Goal: Task Accomplishment & Management: Use online tool/utility

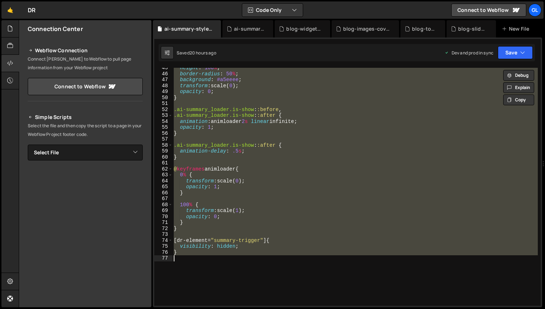
click at [221, 141] on div "height : 100 % ; border-radius : 50 % ; background : #a5eeee ; transform : scal…" at bounding box center [354, 187] width 365 height 238
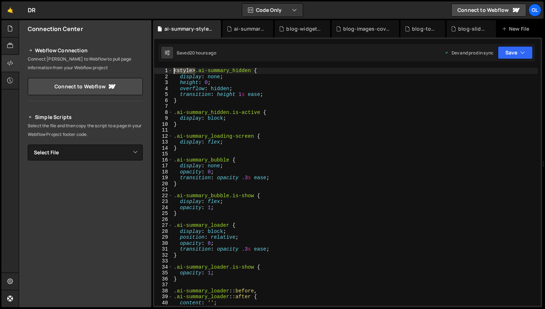
drag, startPoint x: 196, startPoint y: 71, endPoint x: 159, endPoint y: 71, distance: 37.5
click at [159, 71] on div "1 2 3 4 5 6 7 8 9 10 11 12 13 14 15 16 17 18 19 20 21 22 23 24 25 26 27 28 29 3…" at bounding box center [347, 187] width 386 height 238
type textarea "}"
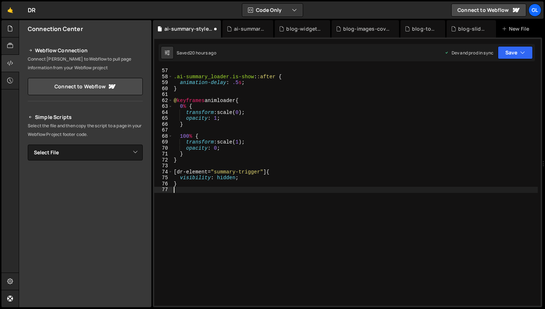
scroll to position [333, 0]
click at [246, 34] on div "ai-summary.js" at bounding box center [247, 28] width 51 height 17
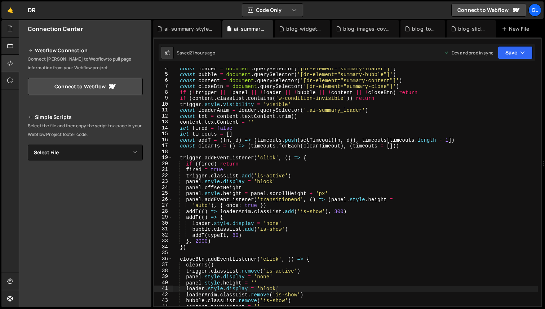
click at [254, 116] on div "const loader = document . querySelector ( '[dr-element="summary-loader"]' ) con…" at bounding box center [354, 191] width 365 height 250
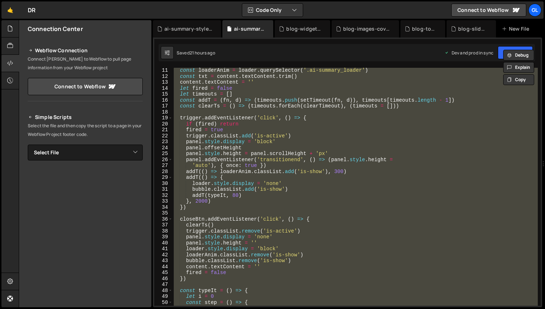
scroll to position [0, 0]
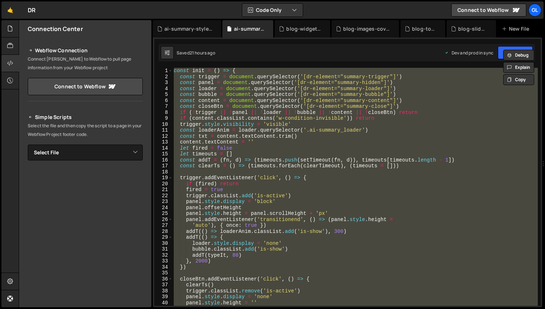
click at [273, 146] on div "const init = ( ) => { const trigger = document . querySelector ( '[dr-element="…" at bounding box center [354, 187] width 365 height 238
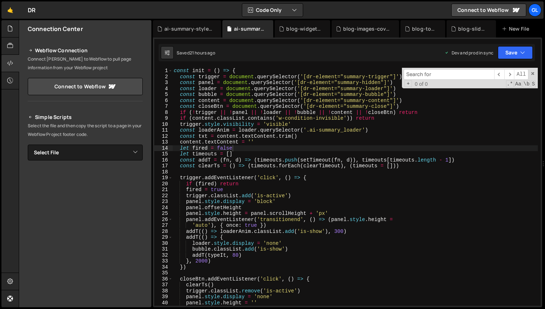
click at [301, 121] on div "const init = ( ) => { const trigger = document . querySelector ( '[dr-element="…" at bounding box center [354, 193] width 365 height 250
click at [282, 115] on div "const init = ( ) => { const trigger = document . querySelector ( '[dr-element="…" at bounding box center [354, 193] width 365 height 250
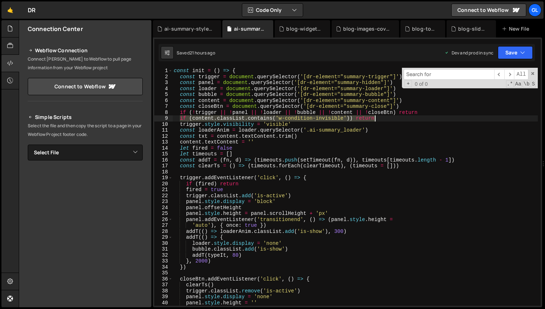
drag, startPoint x: 180, startPoint y: 116, endPoint x: 398, endPoint y: 118, distance: 217.7
click at [398, 118] on div "const init = ( ) => { const trigger = document . querySelector ( '[dr-element="…" at bounding box center [354, 193] width 365 height 250
click at [398, 118] on div "const init = ( ) => { const trigger = document . querySelector ( '[dr-element="…" at bounding box center [354, 187] width 365 height 238
click at [220, 118] on div "const init = ( ) => { const trigger = document . querySelector ( '[dr-element="…" at bounding box center [354, 193] width 365 height 250
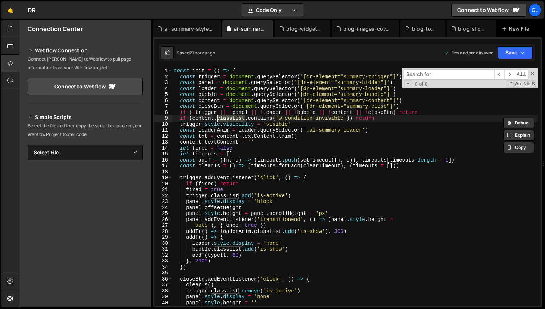
click at [338, 118] on div "const init = ( ) => { const trigger = document . querySelector ( '[dr-element="…" at bounding box center [354, 193] width 365 height 250
click at [371, 119] on div "const init = ( ) => { const trigger = document . querySelector ( '[dr-element="…" at bounding box center [354, 193] width 365 height 250
click at [280, 105] on div "const init = ( ) => { const trigger = document . querySelector ( '[dr-element="…" at bounding box center [354, 193] width 365 height 250
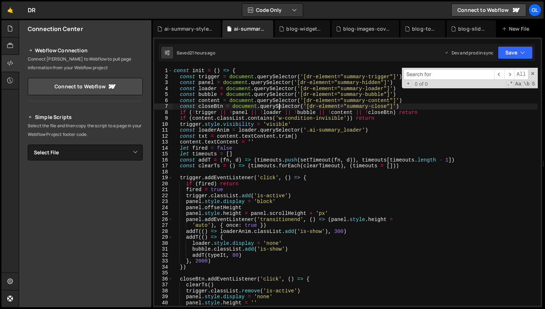
type textarea "'requestIdleCallback' in window ? requestIdleCallback(init) : setTimeout(init, …"
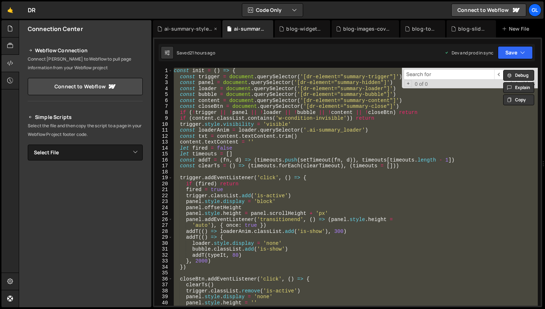
click at [190, 26] on div "ai-summary-styles.css" at bounding box center [188, 28] width 48 height 7
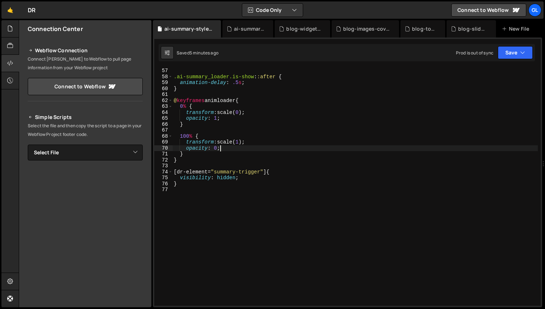
click at [270, 146] on div ".ai-summary_loader.is-show : :after { animation-delay : .5 s ; } @ keyframes an…" at bounding box center [354, 193] width 365 height 250
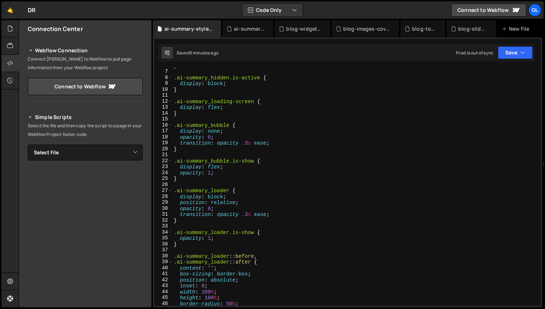
scroll to position [0, 0]
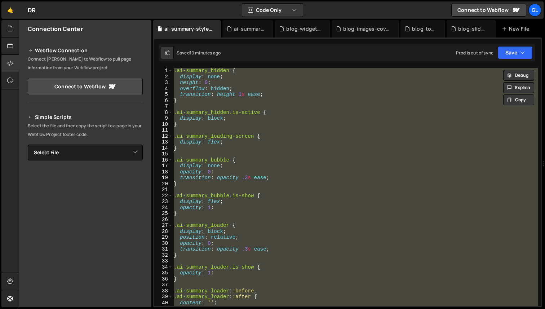
click at [263, 137] on div ".ai-summary_hidden { display : none ; height : 0 ; overflow : hidden ; transiti…" at bounding box center [354, 187] width 365 height 238
click at [280, 147] on div ".ai-summary_hidden { display : none ; height : 0 ; overflow : hidden ; transiti…" at bounding box center [354, 187] width 365 height 238
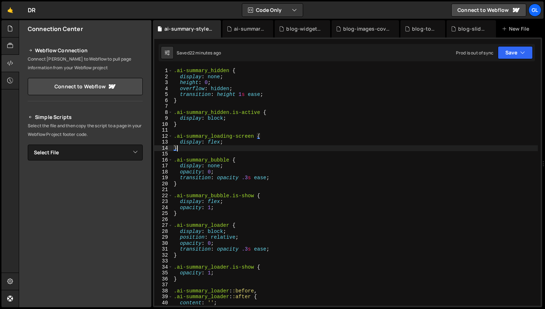
type textarea "}"
